Goal: Book appointment/travel/reservation

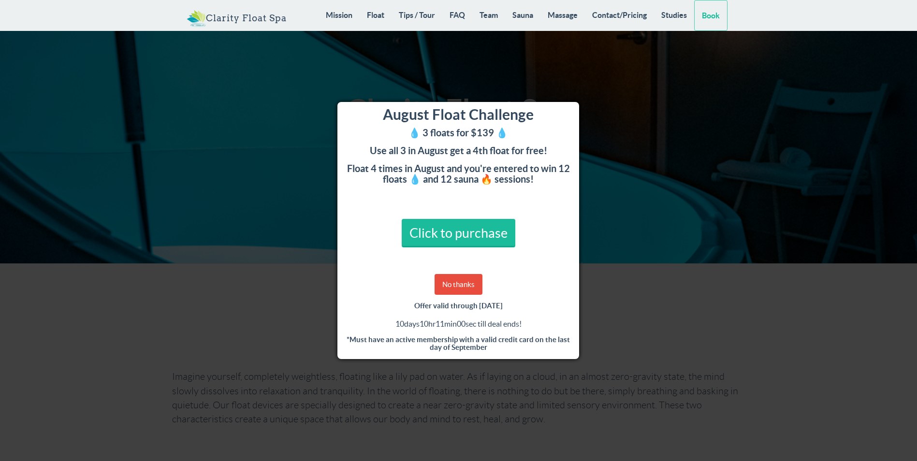
click at [719, 20] on link "Book" at bounding box center [710, 15] width 33 height 31
click at [467, 287] on link "No thanks" at bounding box center [459, 284] width 48 height 21
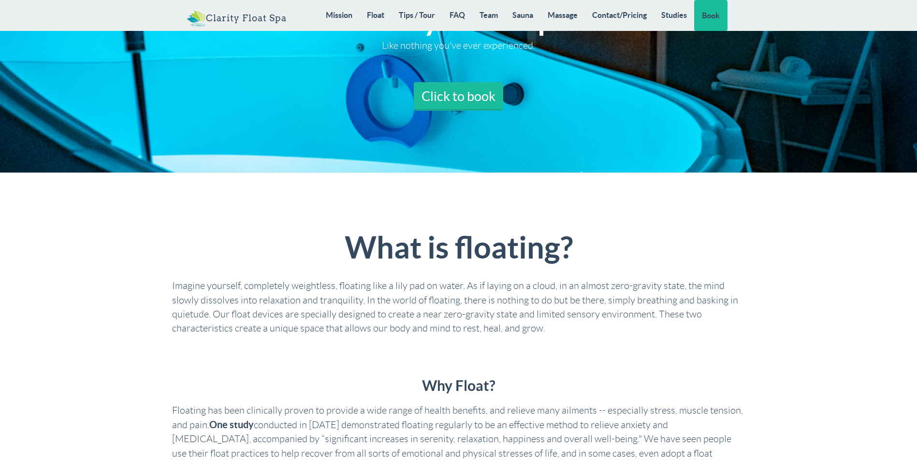
scroll to position [97, 0]
